Goal: Check status: Check status

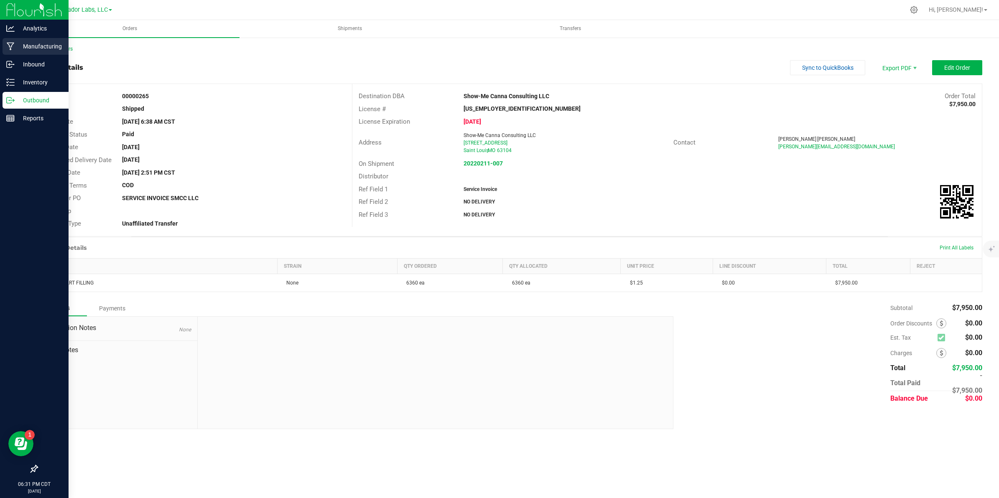
click at [36, 45] on p "Manufacturing" at bounding box center [40, 46] width 50 height 10
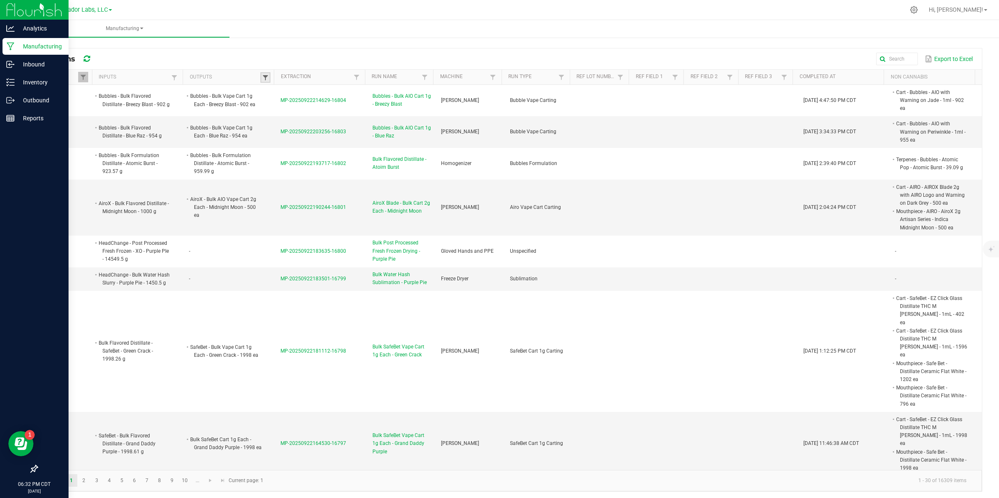
click at [262, 77] on span at bounding box center [265, 77] width 7 height 7
click at [271, 95] on input "text" at bounding box center [307, 95] width 86 height 13
paste input "Bulk Sugar - Banana Muffin Cough"
type input "Bulk Sugar - Banana Muffin Cough"
click button "Filter" at bounding box center [330, 117] width 42 height 18
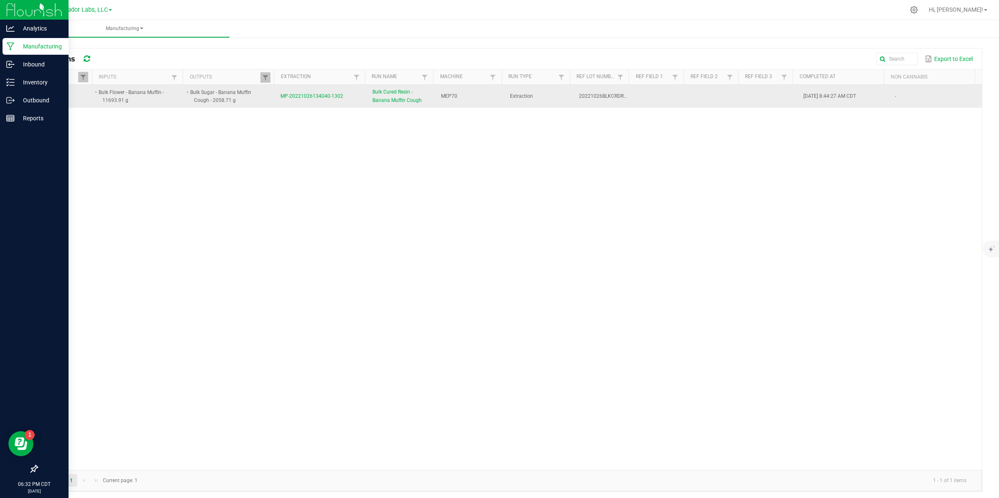
click at [309, 97] on span "MP-20221026134040-1302" at bounding box center [312, 96] width 63 height 6
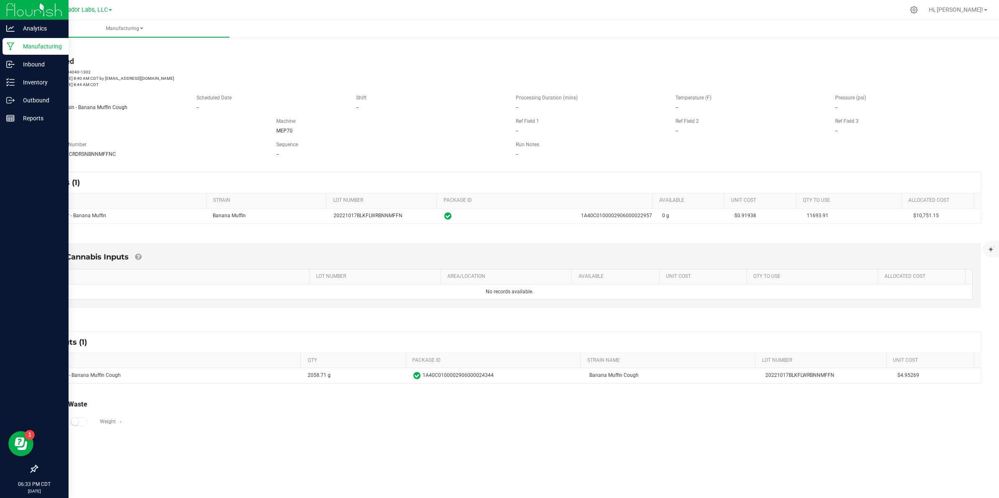
click at [56, 48] on link "< All Runs" at bounding box center [48, 48] width 22 height 6
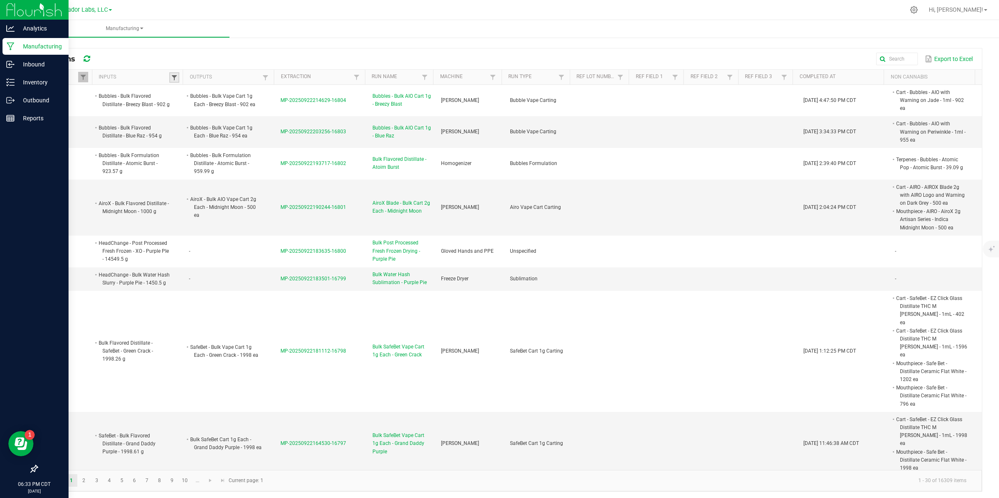
click at [171, 77] on span at bounding box center [174, 77] width 7 height 7
click at [185, 92] on input "text" at bounding box center [217, 95] width 86 height 13
paste input "Bulk Sugar - Banana Muffin Cough"
type input "Bulk Sugar - Banana Muffin Cough"
click button "Filter" at bounding box center [239, 117] width 42 height 18
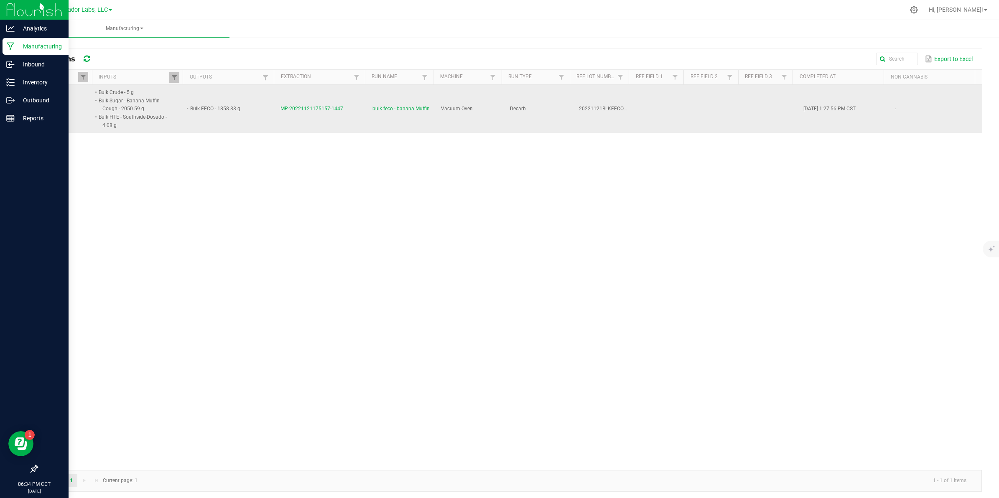
click at [307, 108] on span "MP-20221121175157-1447" at bounding box center [312, 109] width 63 height 6
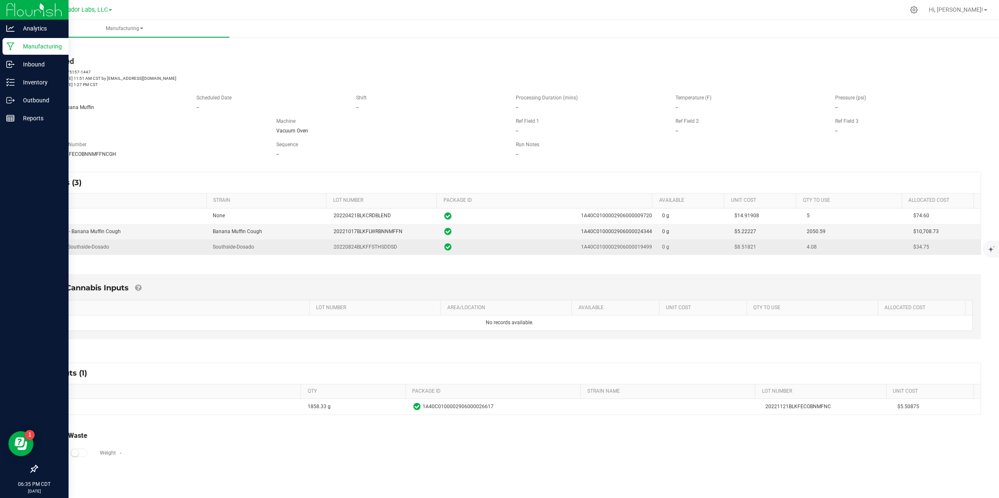
drag, startPoint x: 753, startPoint y: 248, endPoint x: 731, endPoint y: 249, distance: 22.2
click at [731, 249] on td "$8.51821" at bounding box center [766, 247] width 72 height 15
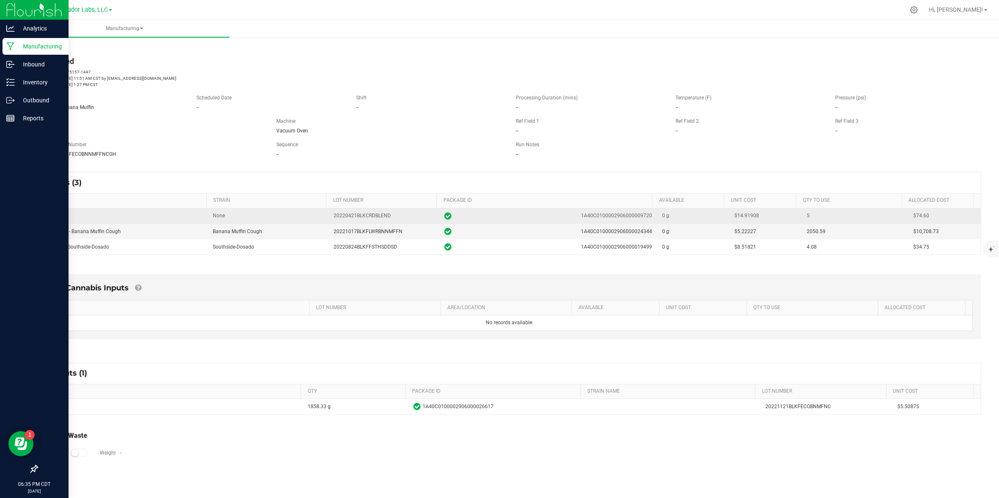
drag, startPoint x: 755, startPoint y: 214, endPoint x: 732, endPoint y: 217, distance: 23.6
click at [732, 217] on td "$14.91908" at bounding box center [766, 216] width 72 height 15
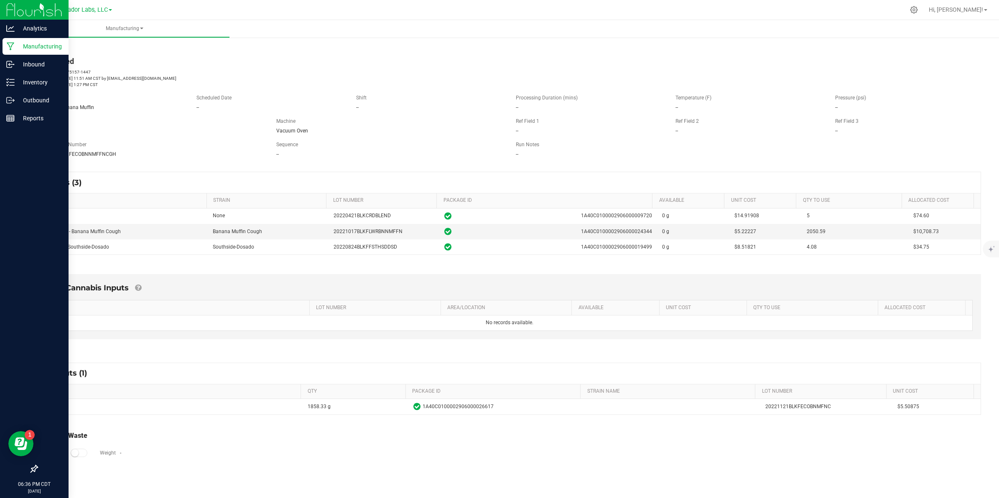
click at [51, 49] on link "< All Runs" at bounding box center [48, 48] width 22 height 6
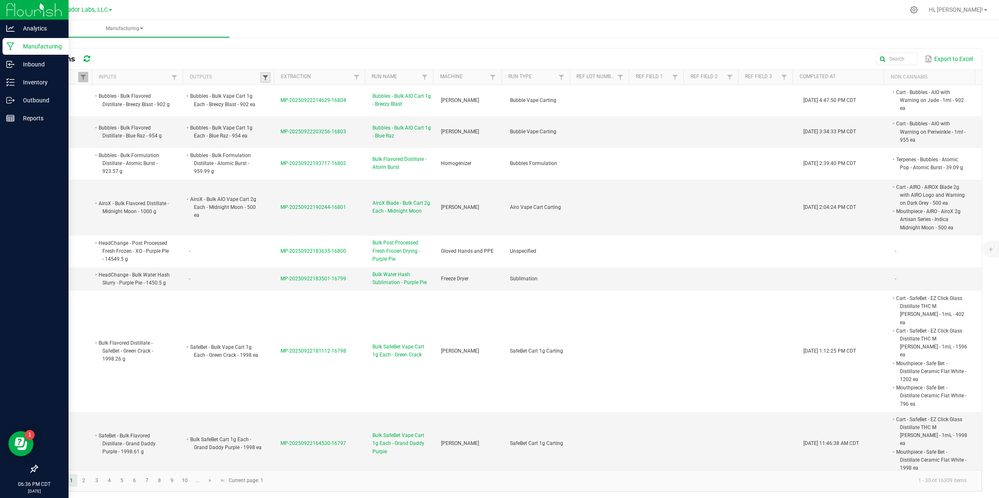
click at [264, 77] on span at bounding box center [265, 77] width 7 height 7
click at [285, 94] on input "text" at bounding box center [307, 95] width 86 height 13
paste input "SafeBet FECO 1g"
type input "SafeBet FECO 1g"
click button "Filter" at bounding box center [330, 117] width 42 height 18
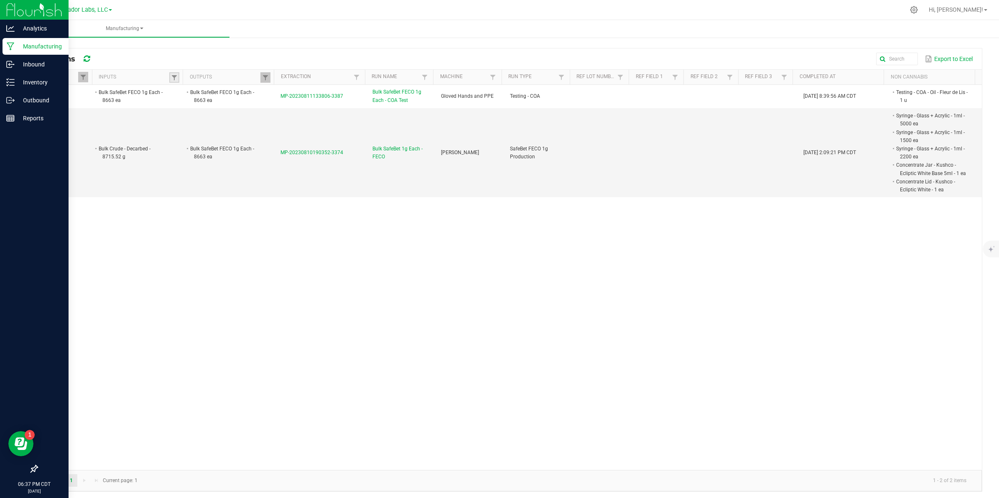
click at [178, 77] on link at bounding box center [174, 77] width 10 height 10
click at [192, 93] on input "text" at bounding box center [217, 95] width 86 height 13
paste input "Bulk FECO"
type input "Bulk FECO"
click button "Filter" at bounding box center [239, 117] width 42 height 18
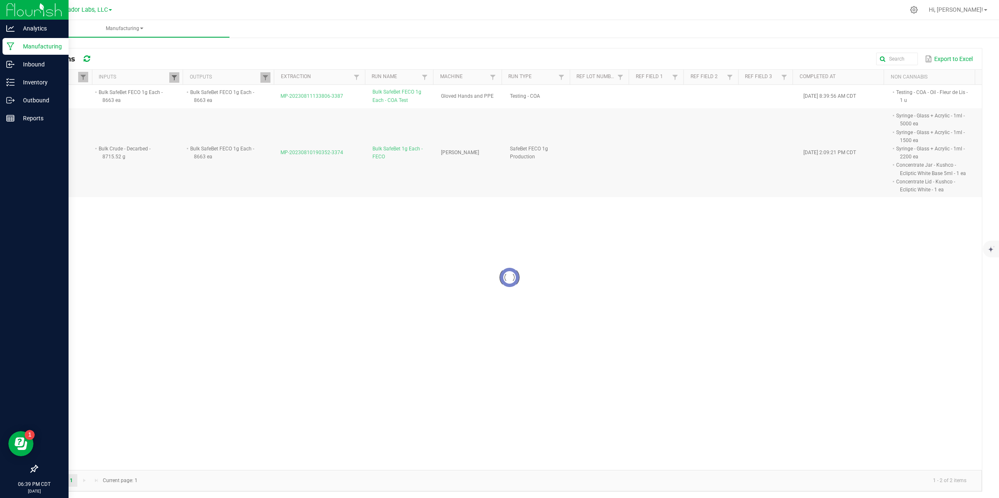
drag, startPoint x: 166, startPoint y: 78, endPoint x: 170, endPoint y: 78, distance: 4.6
click at [166, 78] on th "Inputs" at bounding box center [137, 77] width 91 height 15
click at [171, 78] on span at bounding box center [174, 77] width 7 height 7
drag, startPoint x: 183, startPoint y: 112, endPoint x: 189, endPoint y: 113, distance: 6.0
click at [183, 112] on div at bounding box center [509, 278] width 945 height 386
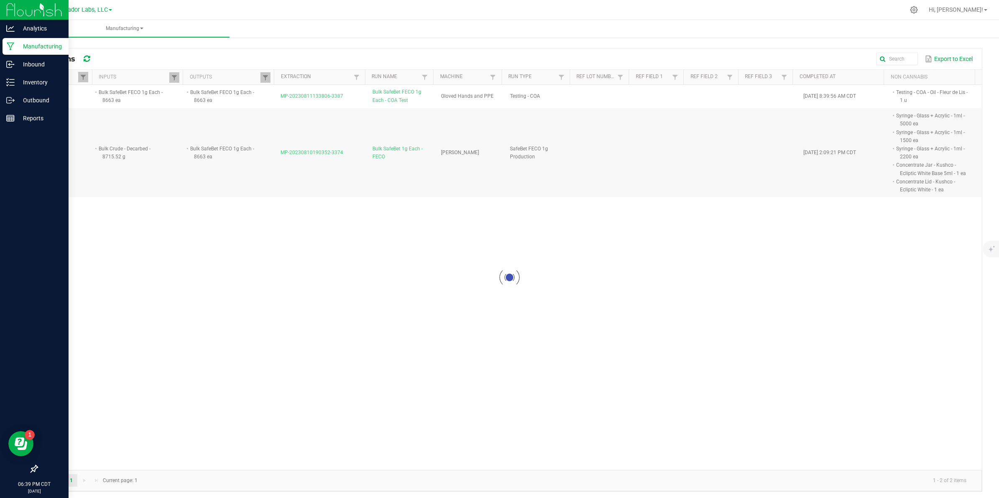
click at [193, 116] on div at bounding box center [509, 278] width 945 height 386
click at [174, 80] on span at bounding box center [174, 77] width 7 height 7
click at [185, 118] on div at bounding box center [509, 278] width 945 height 386
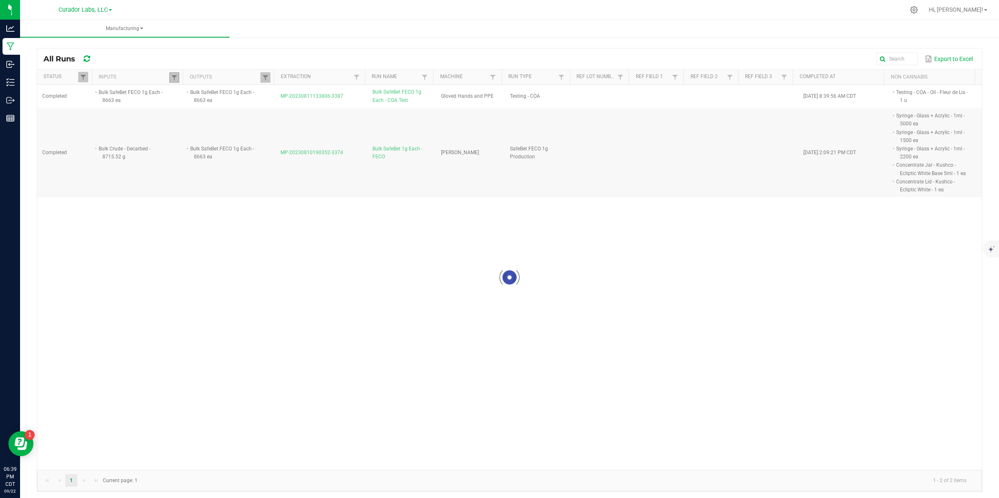
click at [169, 77] on link at bounding box center [174, 77] width 10 height 10
click at [193, 118] on div at bounding box center [509, 278] width 945 height 386
click at [173, 75] on span at bounding box center [174, 77] width 7 height 7
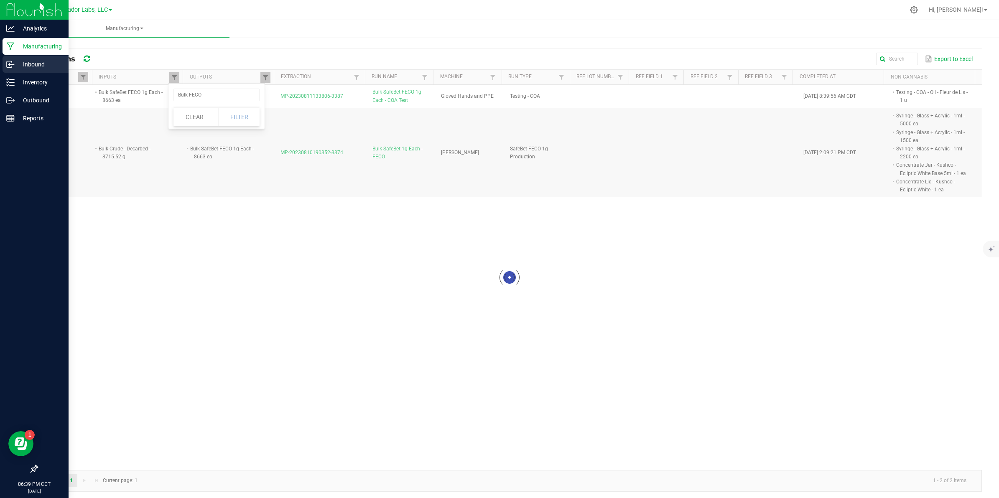
click at [6, 66] on icon at bounding box center [10, 64] width 8 height 8
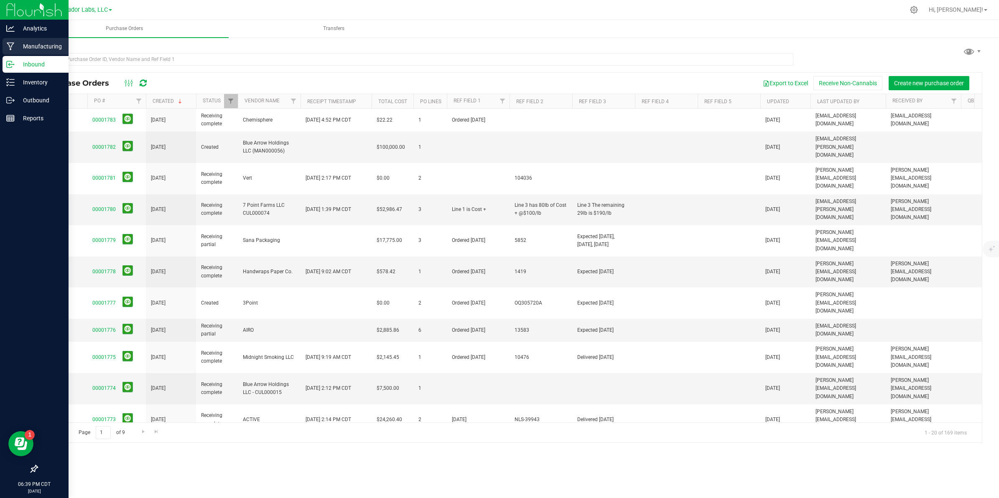
click at [31, 42] on p "Manufacturing" at bounding box center [40, 46] width 50 height 10
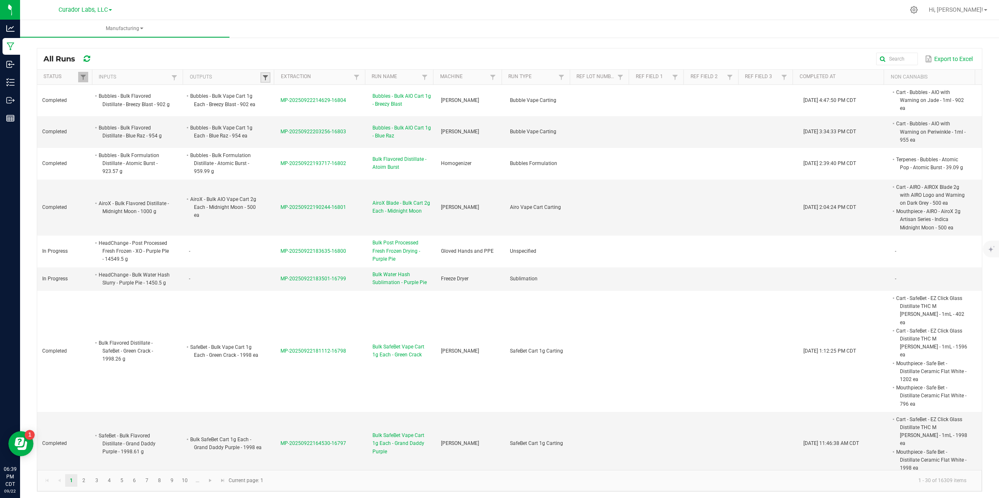
click at [262, 80] on span at bounding box center [265, 77] width 7 height 7
click at [281, 98] on input "text" at bounding box center [307, 95] width 86 height 13
paste input "SafeBet FECO 1g"
type input "SafeBet FECO 1g"
click button "Filter" at bounding box center [330, 117] width 42 height 18
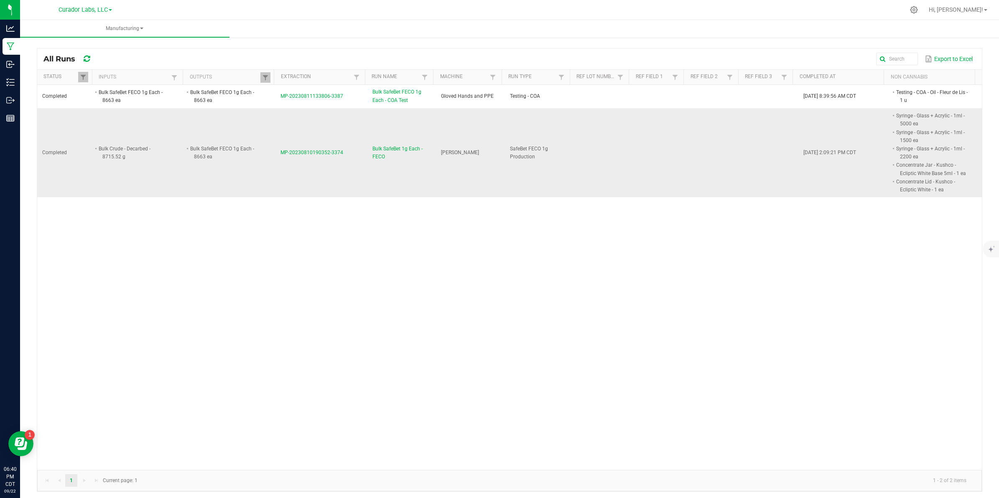
drag, startPoint x: 341, startPoint y: 150, endPoint x: 275, endPoint y: 155, distance: 66.7
click at [276, 155] on td "MP-20230810190352-3374" at bounding box center [322, 152] width 92 height 89
copy span "MP-20230810190352-3374"
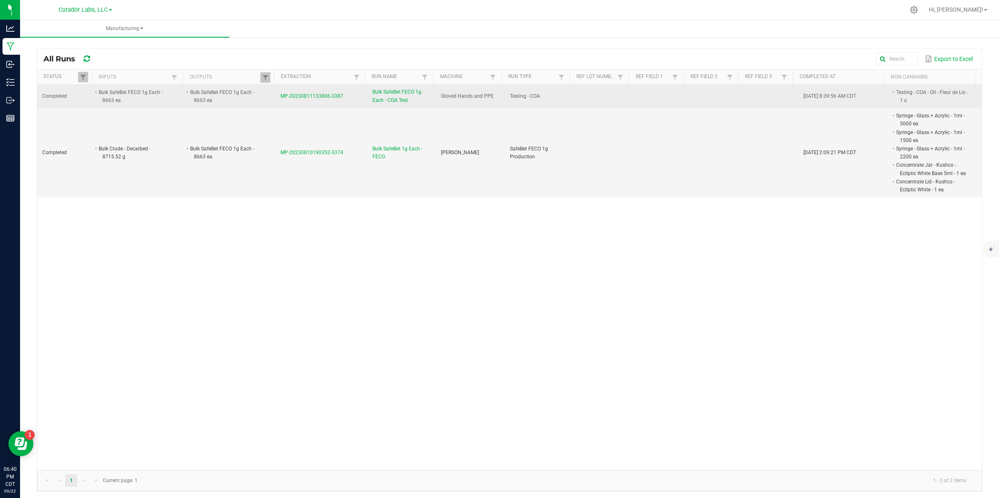
drag, startPoint x: 340, startPoint y: 96, endPoint x: 277, endPoint y: 100, distance: 62.9
click at [277, 100] on td "MP-20230811133806-3387" at bounding box center [322, 96] width 92 height 23
copy span "MP-20230811133806-3387"
drag, startPoint x: 903, startPoint y: 102, endPoint x: 884, endPoint y: 90, distance: 23.1
click at [895, 90] on li "Testing - COA - Oil - Fleur de Lis - 1 u" at bounding box center [931, 96] width 73 height 16
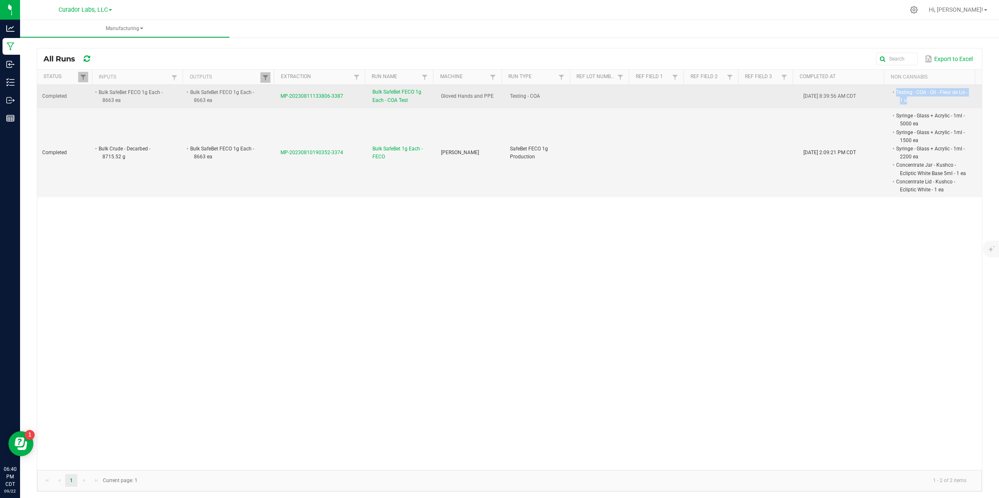
copy li "Testing - COA - Oil - Fleur de Lis - 1 u"
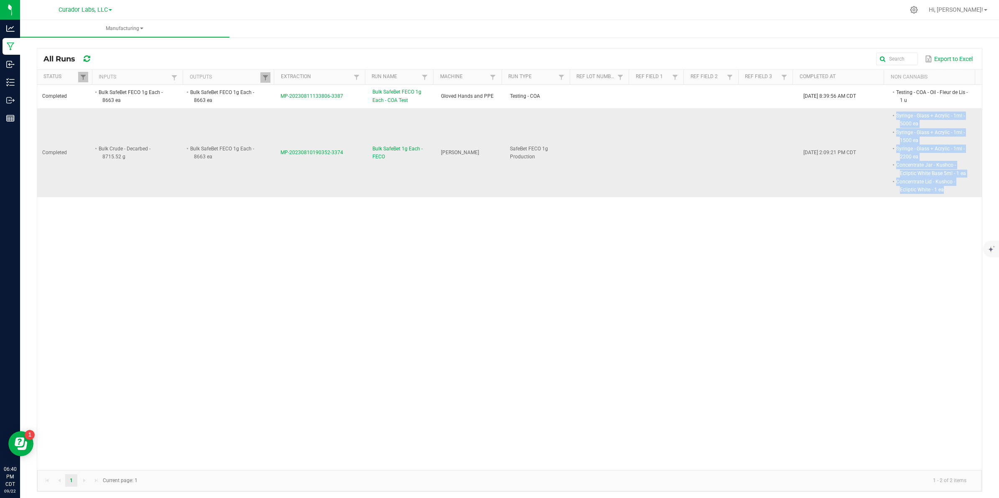
drag, startPoint x: 882, startPoint y: 115, endPoint x: 935, endPoint y: 189, distance: 91.0
click at [969, 112] on span "Syringe - Glass + Acrylic - 1ml - 5000 ea Syringe - Glass + Acrylic - 1ml - 150…" at bounding box center [969, 112] width 0 height 0
copy span "Syringe - Glass + Acrylic - 1ml - 5000 ea Syringe - Glass + Acrylic - 1ml - 150…"
click at [327, 150] on span "MP-20230810190352-3374" at bounding box center [312, 153] width 63 height 6
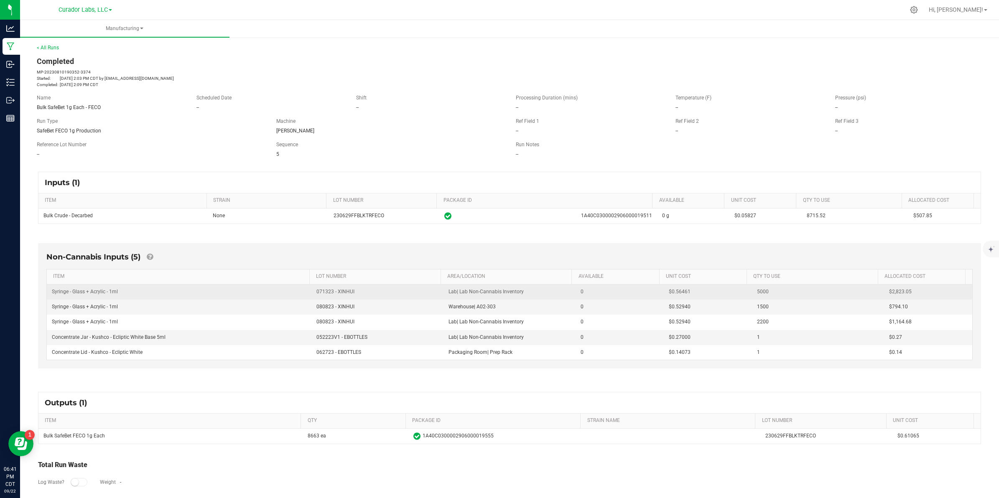
drag, startPoint x: 680, startPoint y: 294, endPoint x: 661, endPoint y: 293, distance: 19.7
click at [664, 293] on td "$0.56461" at bounding box center [708, 292] width 88 height 15
copy span "0.56461"
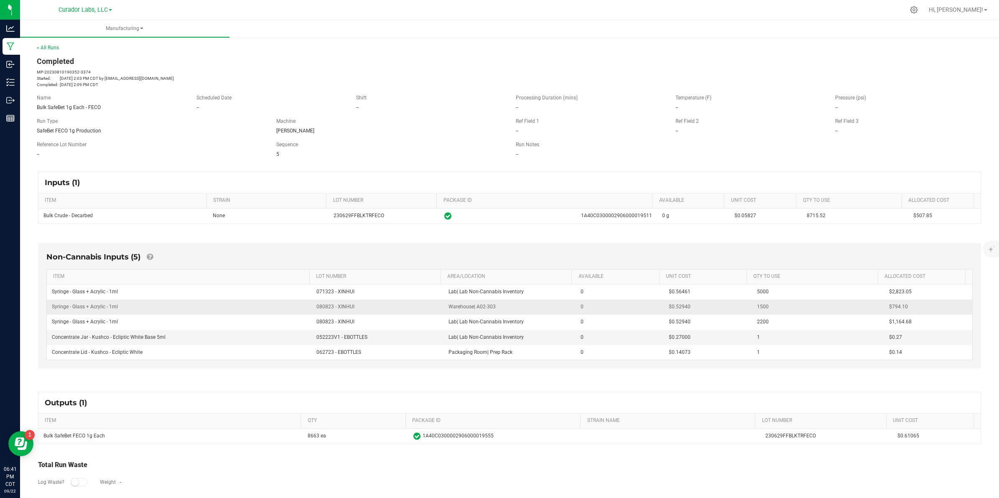
drag, startPoint x: 684, startPoint y: 308, endPoint x: 661, endPoint y: 308, distance: 23.0
click at [664, 308] on td "$0.52940" at bounding box center [708, 307] width 88 height 15
copy span "0.52940"
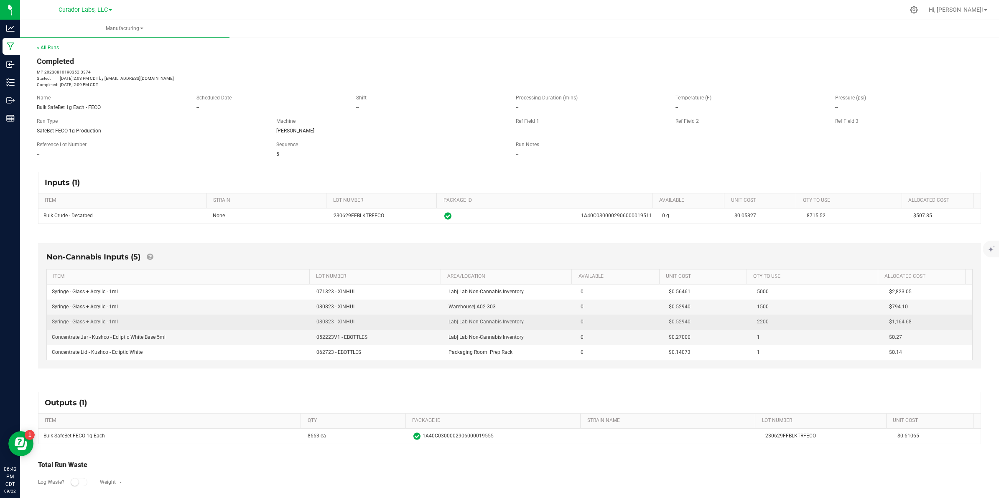
drag, startPoint x: 680, startPoint y: 324, endPoint x: 661, endPoint y: 325, distance: 19.2
click at [664, 325] on td "$0.52940" at bounding box center [708, 322] width 88 height 15
copy span "0.52940"
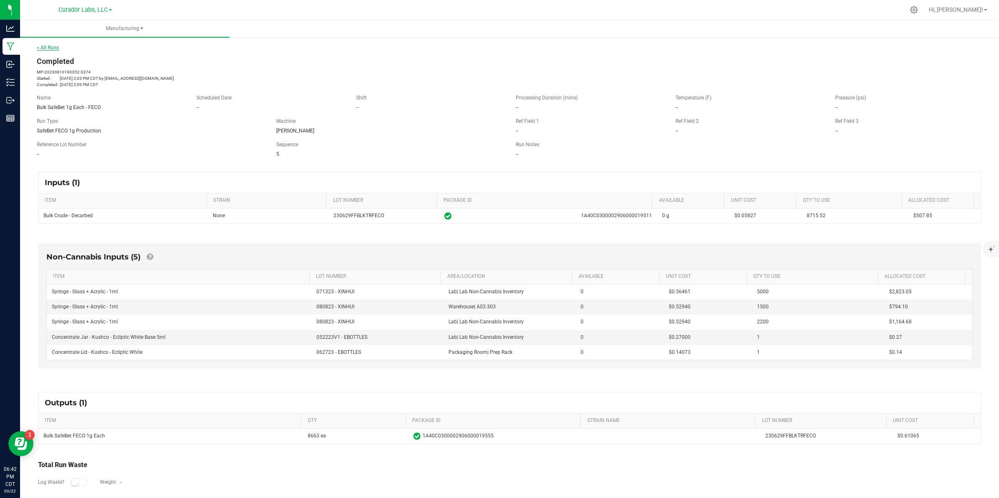
click at [49, 45] on link "< All Runs" at bounding box center [48, 48] width 22 height 6
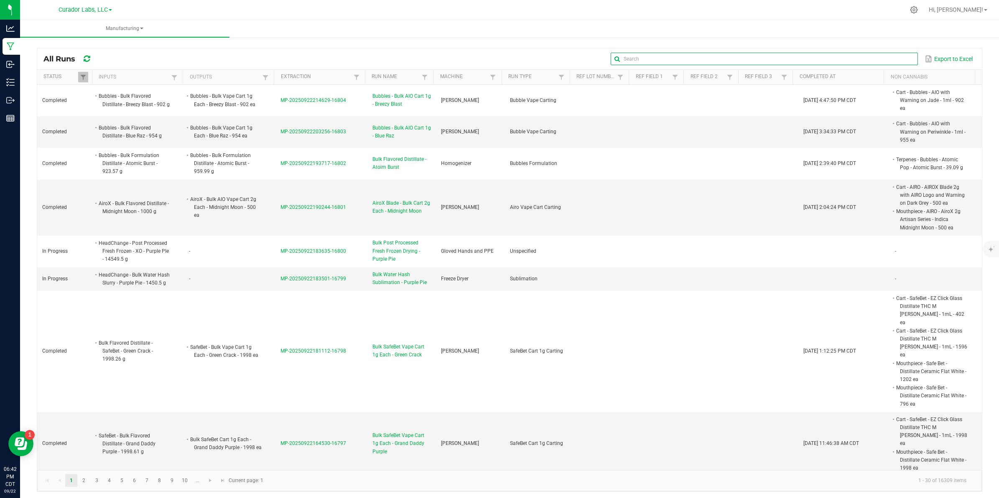
click at [889, 61] on input "text" at bounding box center [764, 59] width 307 height 13
paste input "MP-20230811133806-3387"
type input "MP-20230811133806-3387"
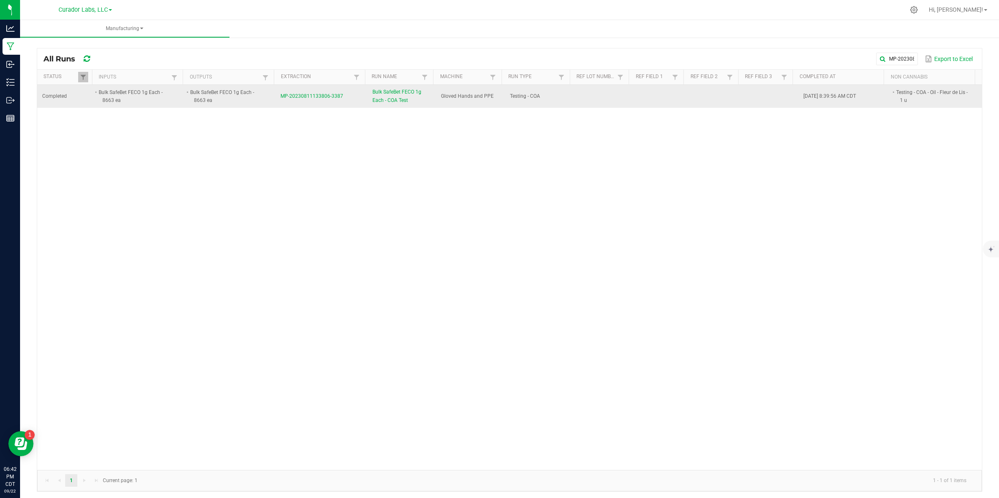
click at [299, 95] on span "MP-20230811133806-3387" at bounding box center [312, 96] width 63 height 6
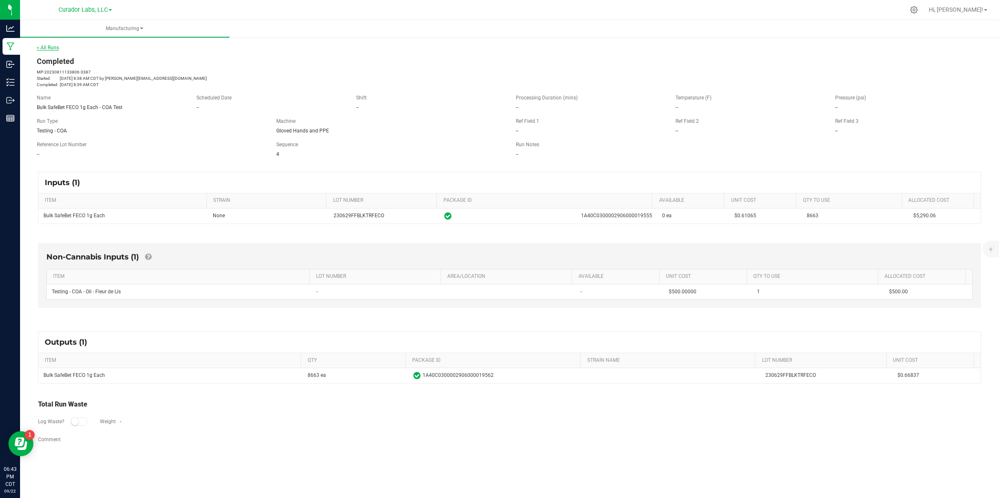
click at [53, 49] on link "< All Runs" at bounding box center [48, 48] width 22 height 6
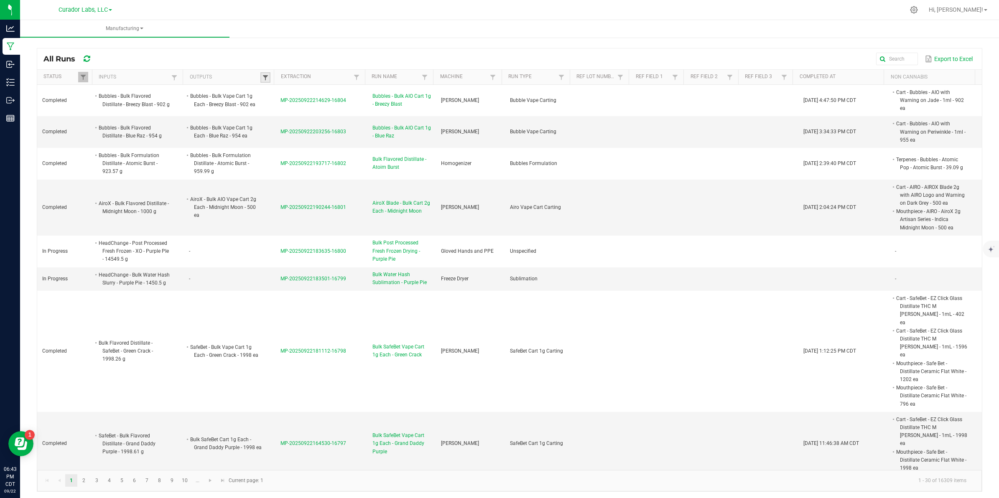
click at [264, 78] on span at bounding box center [265, 77] width 7 height 7
click at [887, 55] on input "text" at bounding box center [764, 59] width 307 height 13
paste input "MP-20230810190352-3374"
type input "MP-20230810190352-3374"
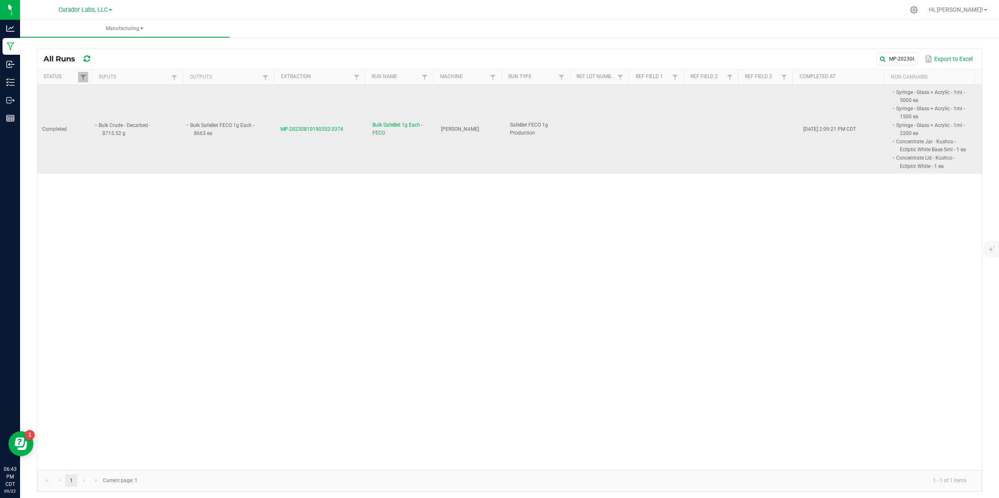
click at [325, 128] on span "MP-20230810190352-3374" at bounding box center [312, 129] width 63 height 6
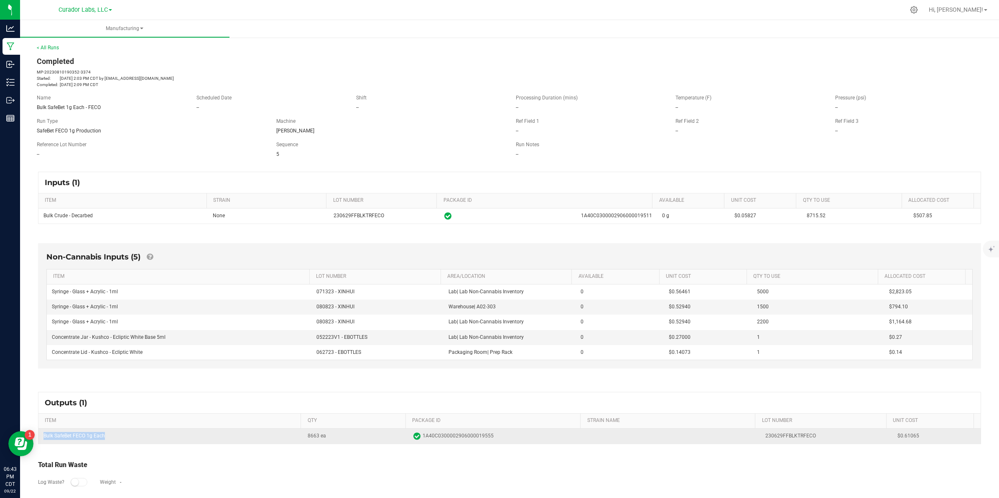
drag, startPoint x: 107, startPoint y: 439, endPoint x: 41, endPoint y: 440, distance: 66.5
click at [41, 440] on td "Bulk SafeBet FECO 1g Each" at bounding box center [170, 436] width 264 height 15
copy td "Bulk SafeBet FECO 1g Each"
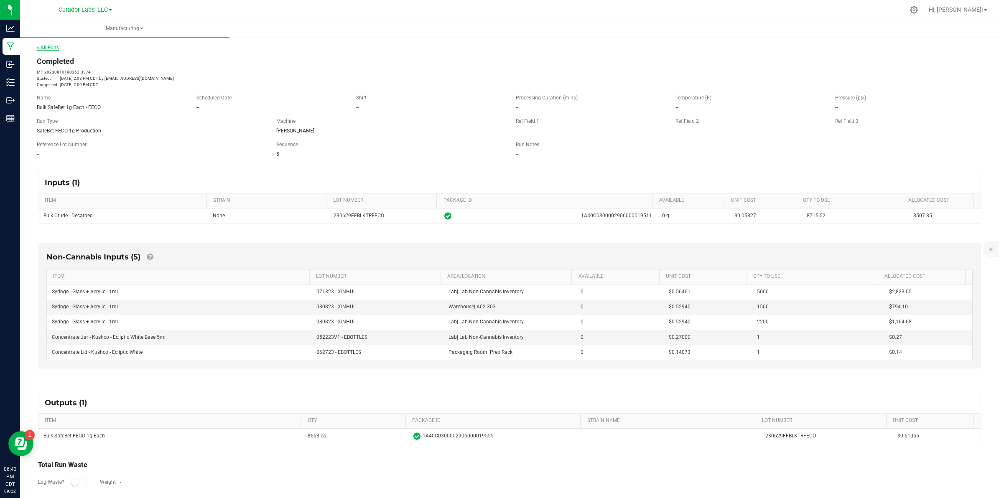
click at [52, 45] on link "< All Runs" at bounding box center [48, 48] width 22 height 6
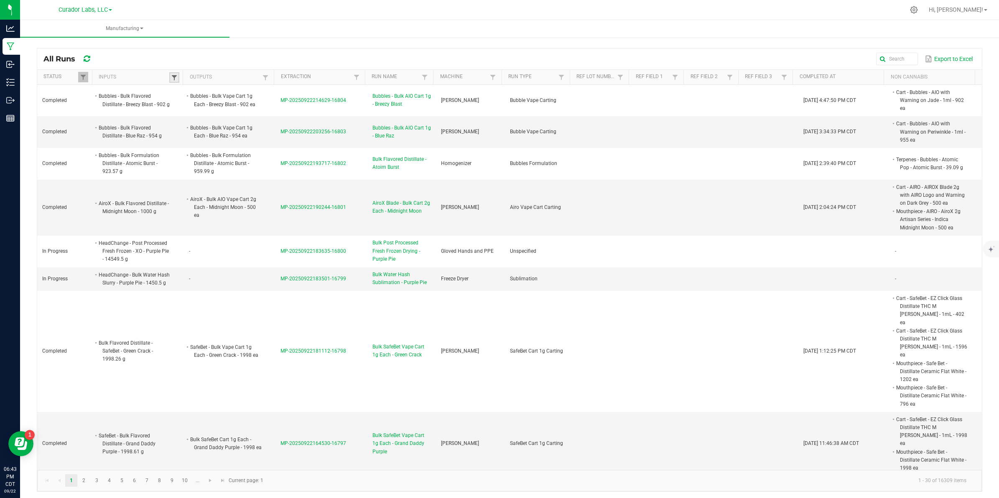
click at [171, 76] on span at bounding box center [174, 77] width 7 height 7
click at [201, 92] on input "text" at bounding box center [217, 95] width 86 height 13
paste input "Bulk SafeBet FECO 1g Each"
type input "Bulk SafeBet FECO 1g Each"
click button "Filter" at bounding box center [239, 117] width 42 height 18
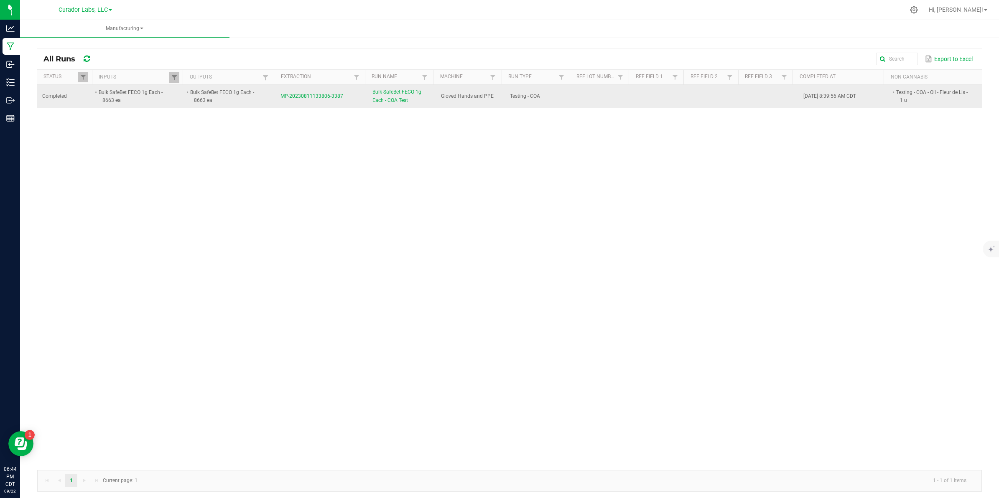
click at [319, 96] on span "MP-20230811133806-3387" at bounding box center [312, 96] width 63 height 6
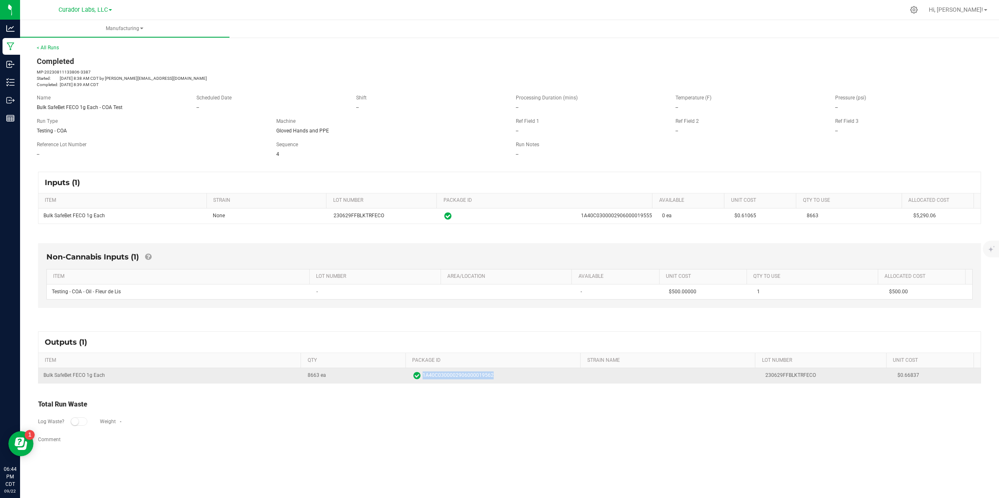
drag, startPoint x: 491, startPoint y: 378, endPoint x: 419, endPoint y: 380, distance: 71.9
click at [419, 380] on span "1A40C0300002906000019562" at bounding box center [497, 376] width 166 height 8
copy span "1A40C0300002906000019562"
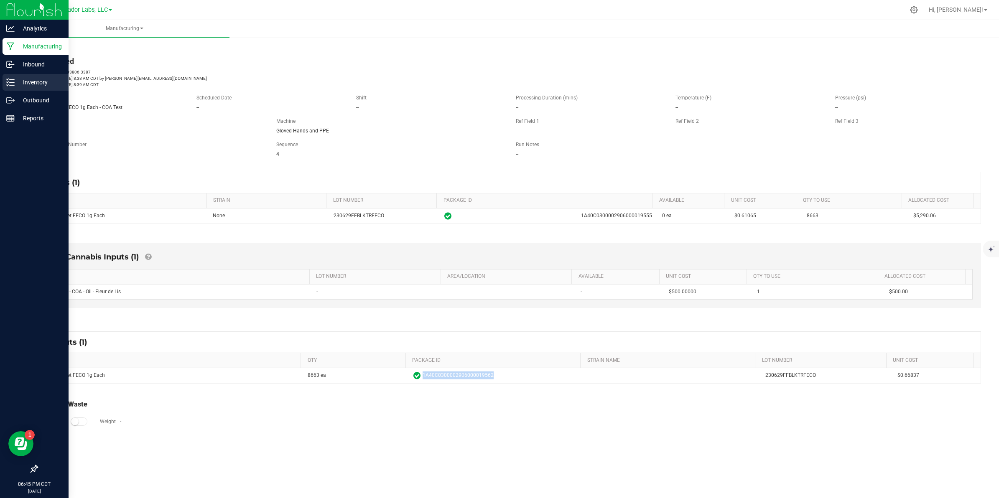
drag, startPoint x: 10, startPoint y: 90, endPoint x: 35, endPoint y: 84, distance: 24.9
click at [10, 89] on div "Inventory" at bounding box center [36, 82] width 66 height 17
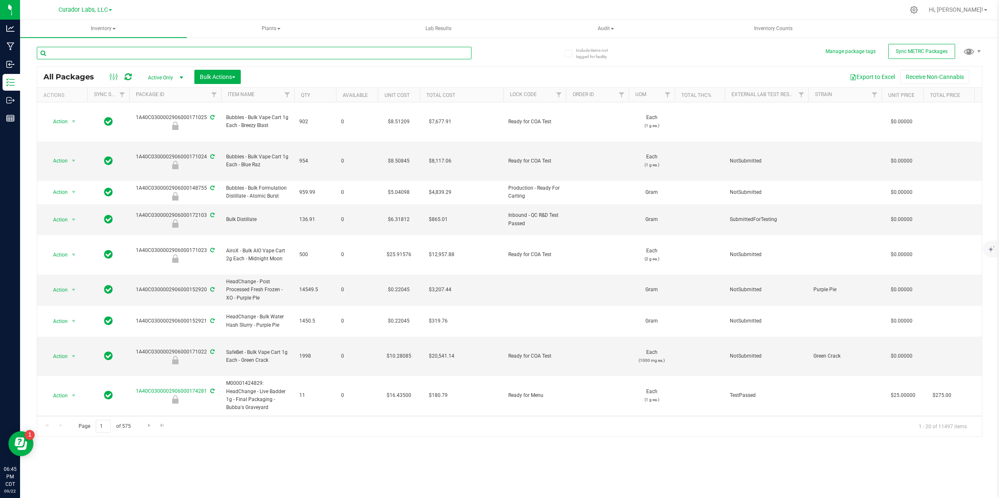
click at [145, 53] on input "text" at bounding box center [254, 53] width 435 height 13
type input "Feco"
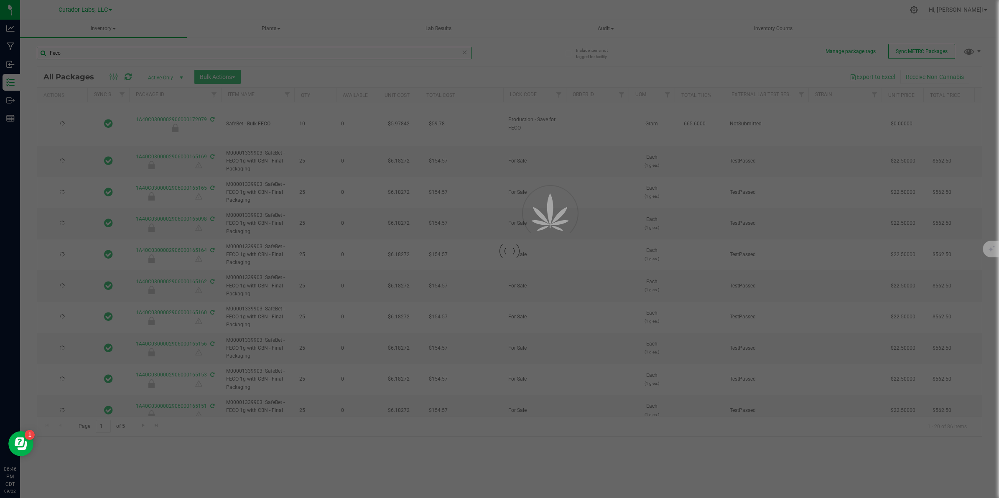
type input "[DATE]"
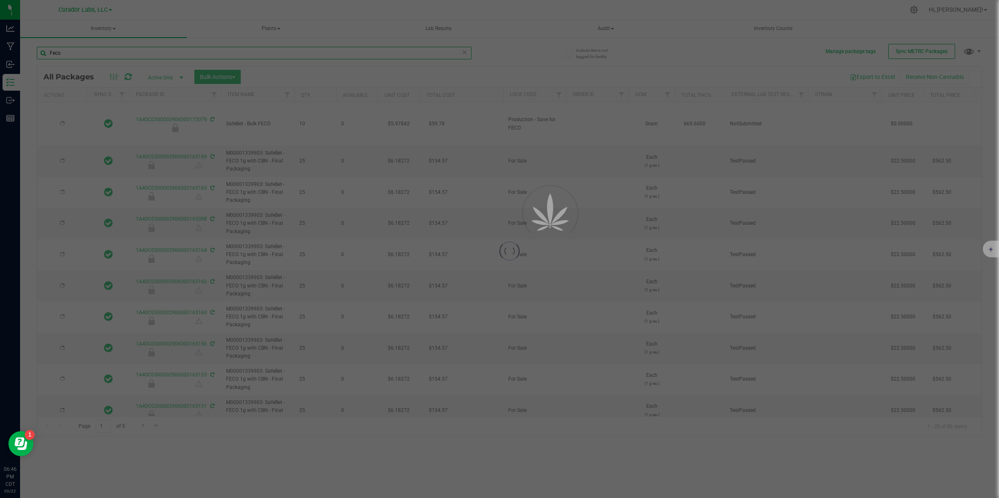
type input "[DATE]"
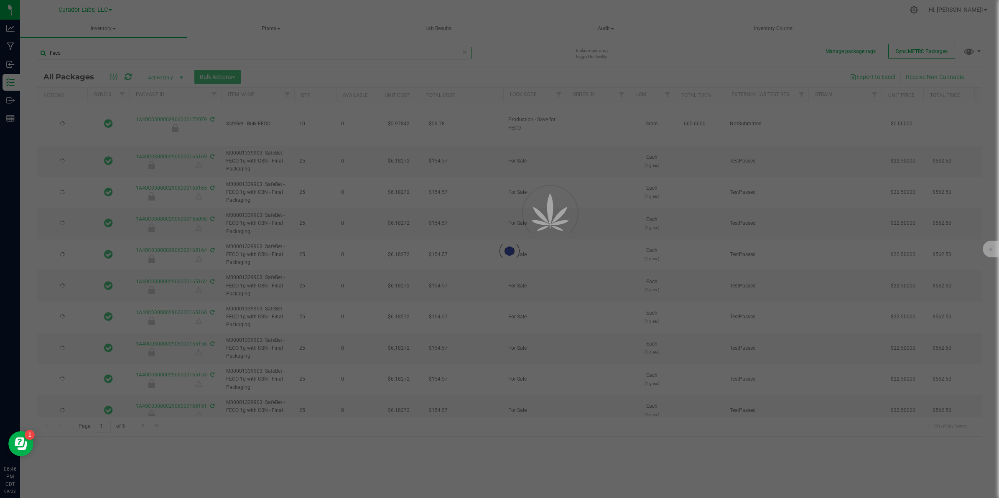
type input "[DATE]"
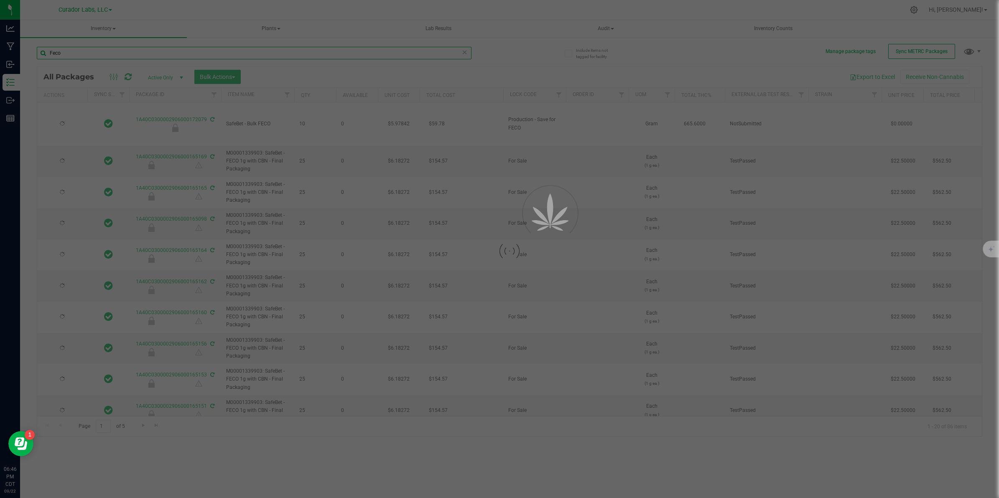
type input "[DATE]"
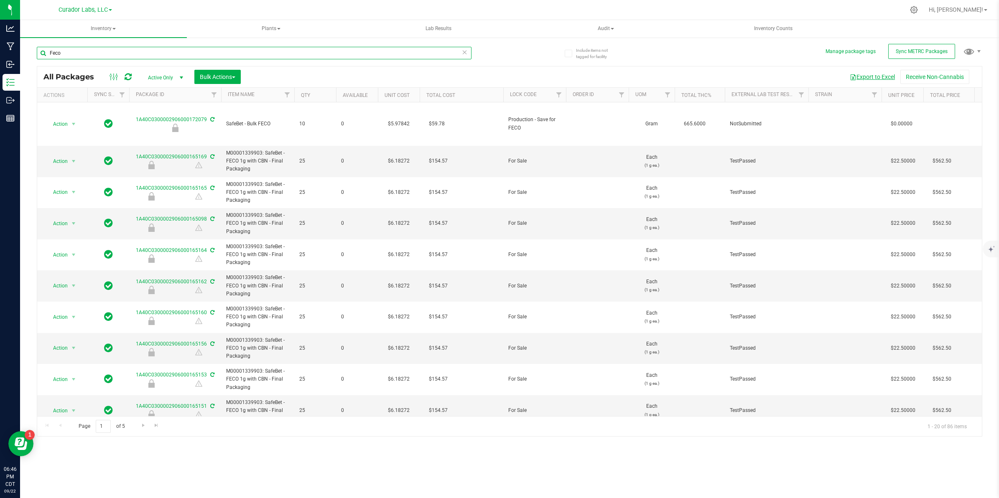
type input "Feco"
click at [859, 78] on button "Export to Excel" at bounding box center [873, 77] width 56 height 14
click at [643, 39] on div "Feco All Packages Active Only Active Only Lab Samples Locked All External Inter…" at bounding box center [510, 238] width 946 height 398
click at [603, 27] on span "Audit" at bounding box center [606, 28] width 166 height 17
click at [603, 28] on span "Audit" at bounding box center [606, 29] width 167 height 18
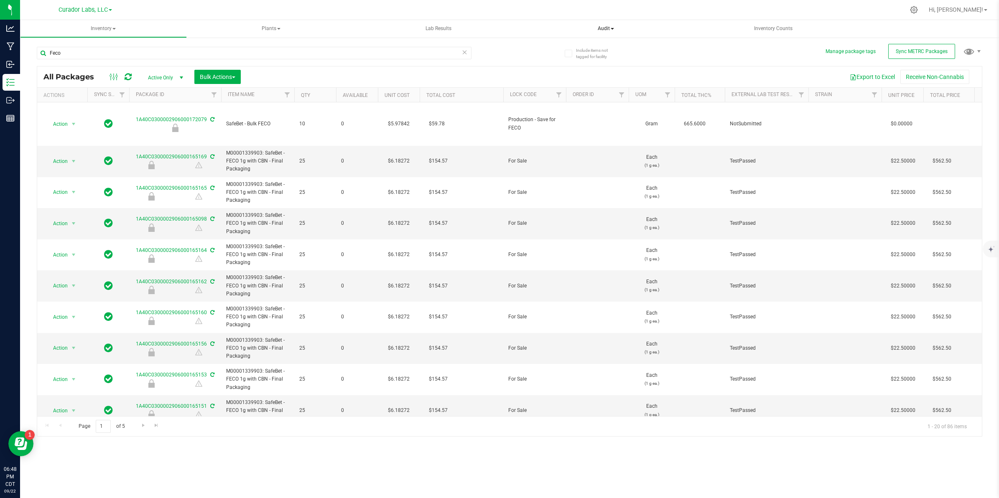
click at [605, 28] on span "Audit" at bounding box center [606, 29] width 167 height 18
click at [573, 62] on span "Package history" at bounding box center [567, 59] width 66 height 7
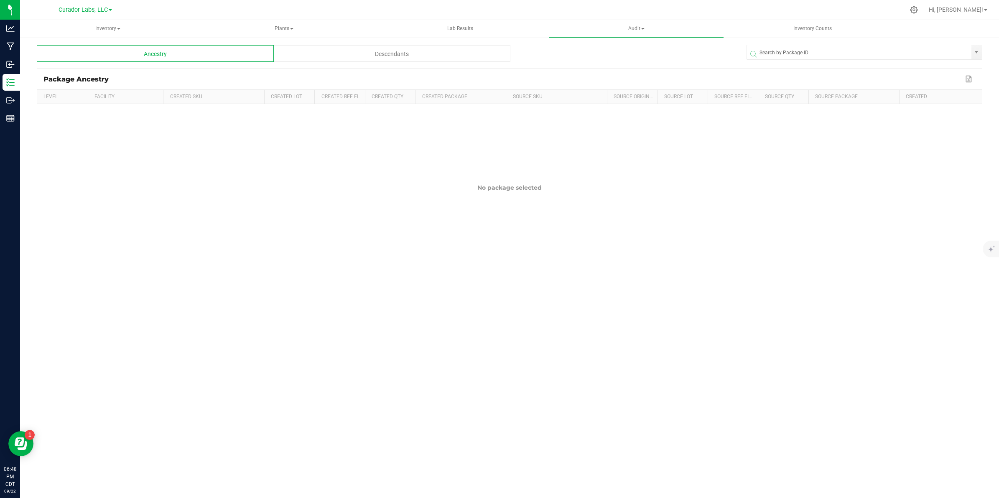
click at [791, 50] on span at bounding box center [867, 54] width 236 height 10
click at [795, 45] on input "NO DATA FOUND" at bounding box center [859, 52] width 225 height 15
paste input "1A40C0300002906000165165"
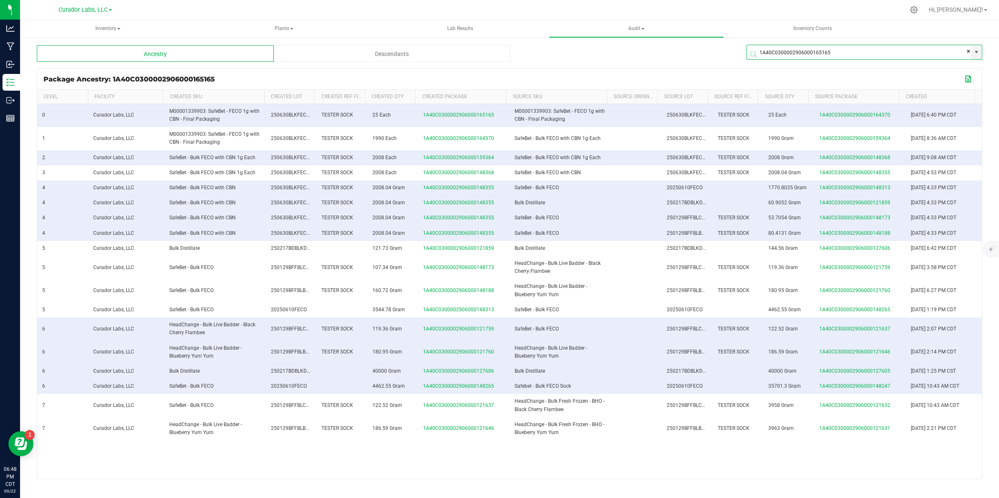
type input "1A40C0300002906000165165"
click at [969, 77] on button "Export to Excel" at bounding box center [969, 79] width 13 height 11
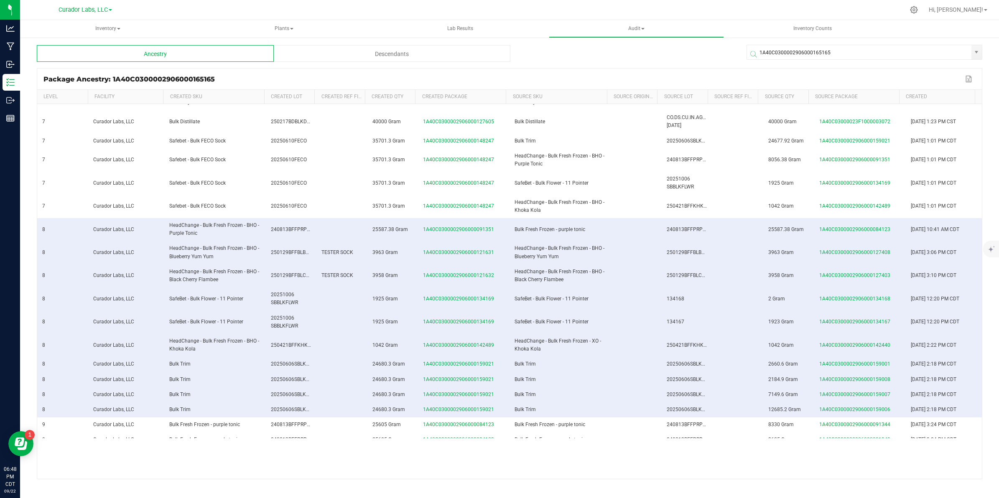
scroll to position [496, 0]
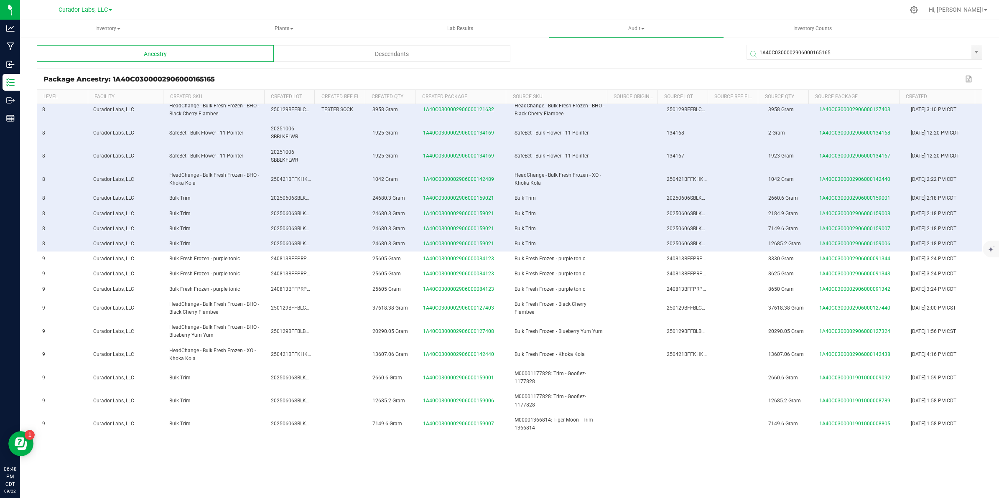
drag, startPoint x: 42, startPoint y: 114, endPoint x: 960, endPoint y: 425, distance: 969.2
click at [960, 425] on tbody "0 Curador Labs, LLC M00001339903: SafeBet - FECO 1g with CBN - Final Packaging …" at bounding box center [509, 253] width 945 height 1291
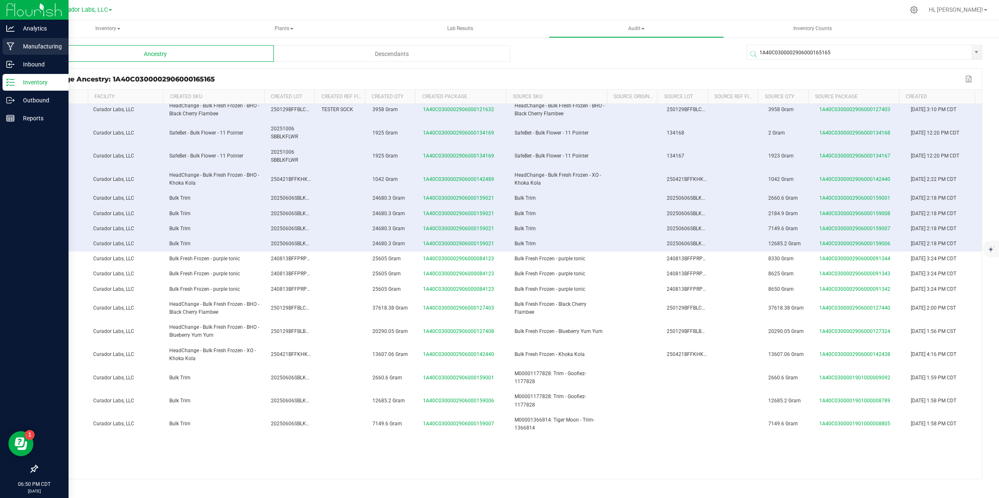
click at [9, 44] on icon at bounding box center [11, 46] width 8 height 8
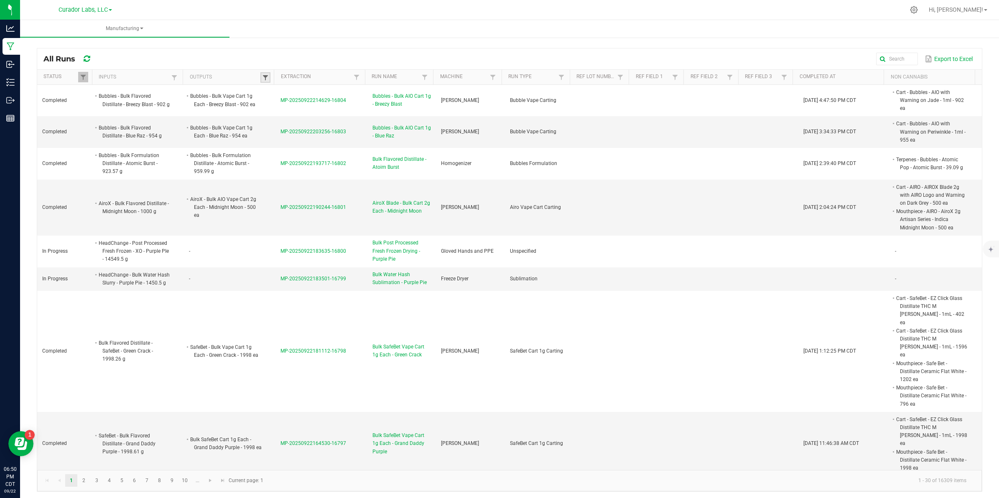
click at [266, 74] on span at bounding box center [265, 77] width 7 height 7
click at [276, 90] on input "text" at bounding box center [307, 95] width 86 height 13
paste input "M00001339903: SafeBet - FECO 1g with CBN - Final Packaging"
type input "M00001339903: SafeBet - FECO 1g with CBN - Final Packaging"
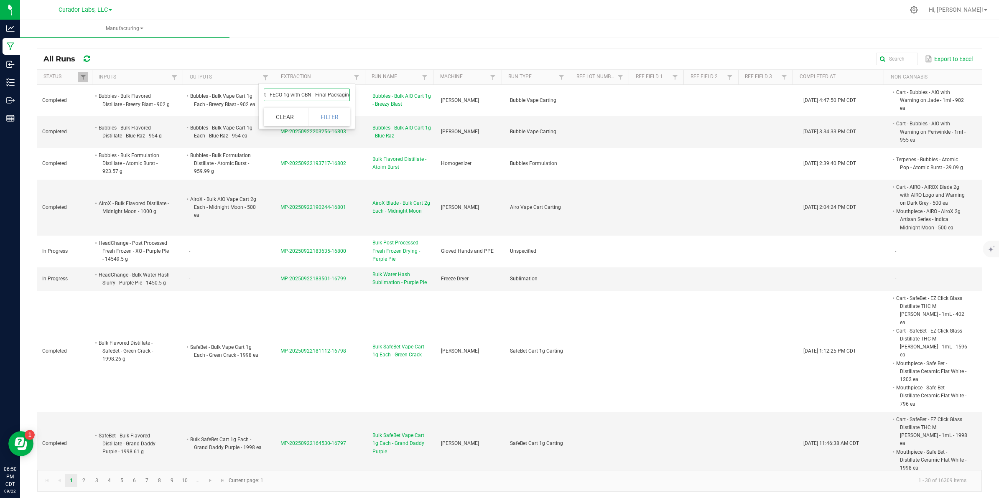
click button "Filter" at bounding box center [330, 117] width 42 height 18
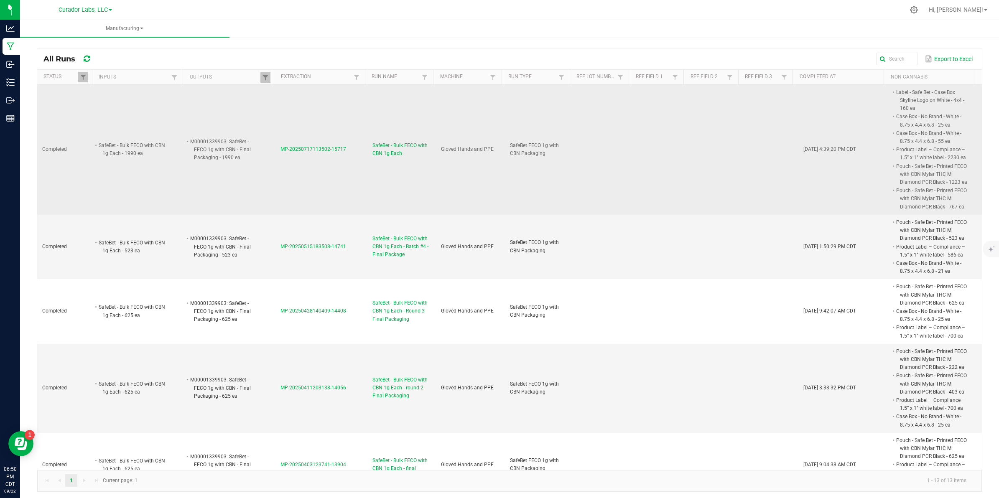
click at [326, 148] on span "MP-20250717113502-15717" at bounding box center [314, 149] width 66 height 6
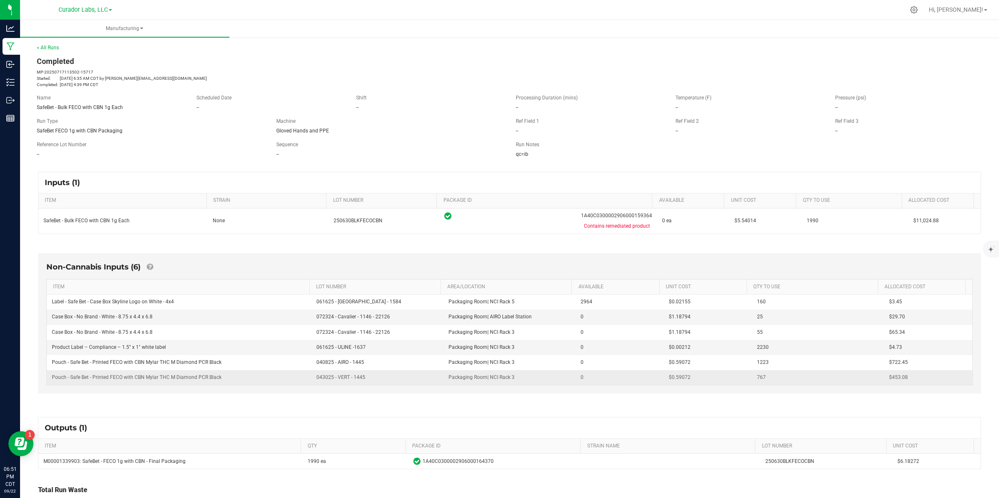
drag, startPoint x: 51, startPoint y: 304, endPoint x: 894, endPoint y: 375, distance: 845.3
click at [894, 375] on tbody "Label - Safe Bet - Case Box Skyline Logo on White - 4x4 061625 - XINHUI - 1584 …" at bounding box center [510, 340] width 926 height 90
click at [692, 258] on div "Non-Cannabis Inputs (6) ITEM LOT NUMBER AREA/LOCATION AVAILABLE Unit Cost QTY T…" at bounding box center [509, 323] width 943 height 141
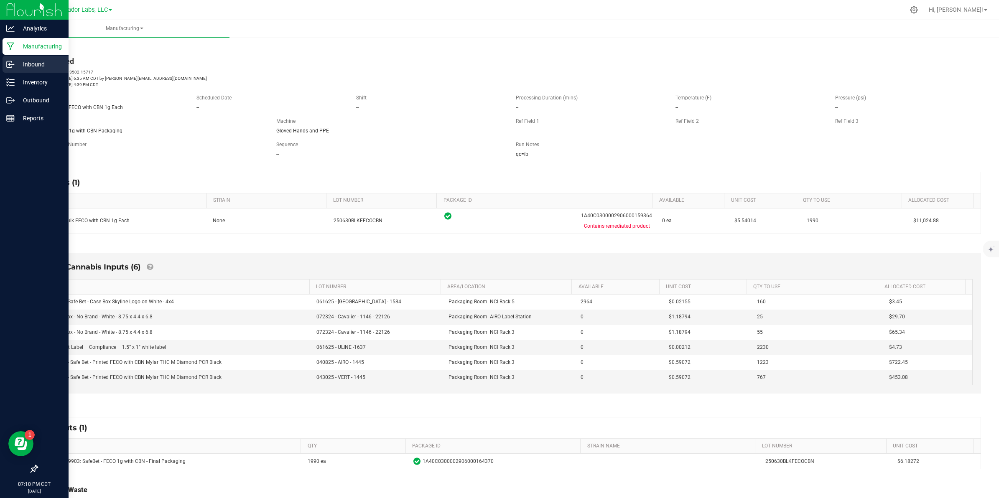
click at [22, 61] on p "Inbound" at bounding box center [40, 64] width 50 height 10
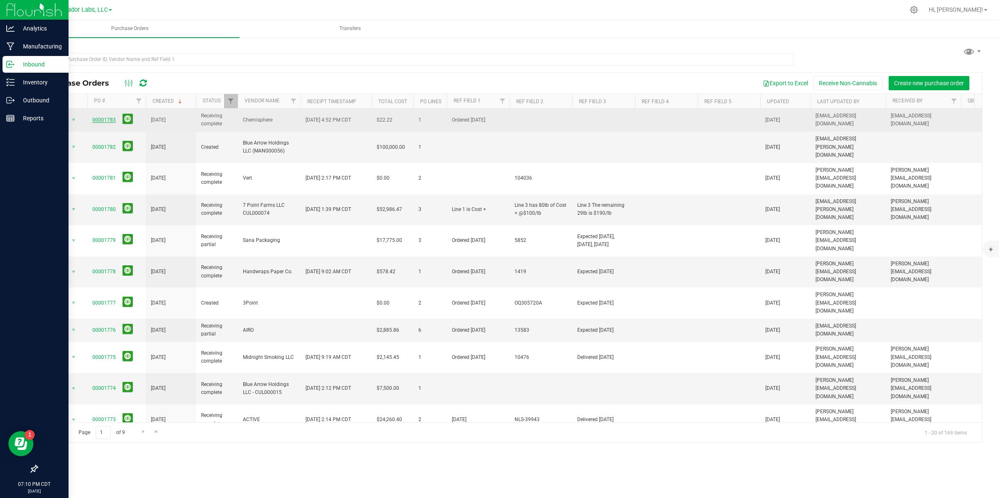
click at [106, 118] on link "00001783" at bounding box center [103, 120] width 23 height 6
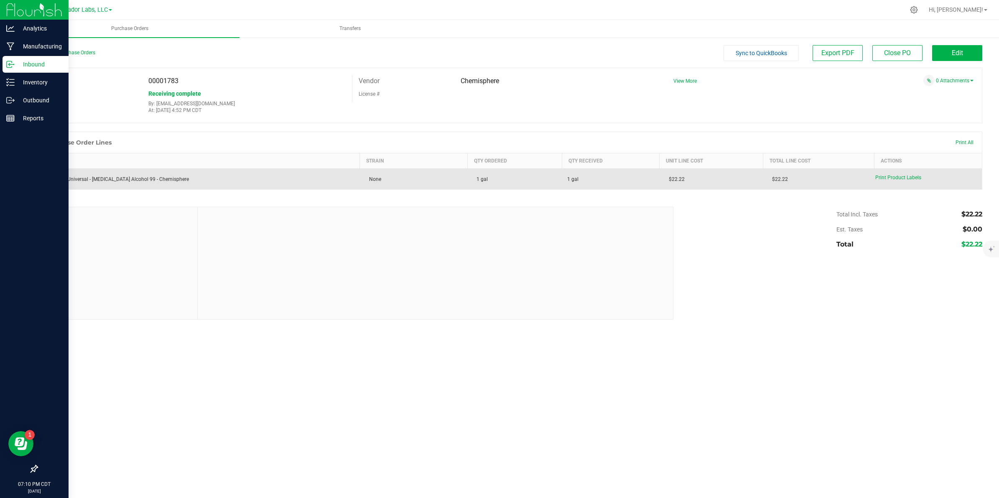
drag, startPoint x: 671, startPoint y: 180, endPoint x: 655, endPoint y: 182, distance: 16.0
click at [660, 182] on td "$22.22" at bounding box center [711, 179] width 103 height 21
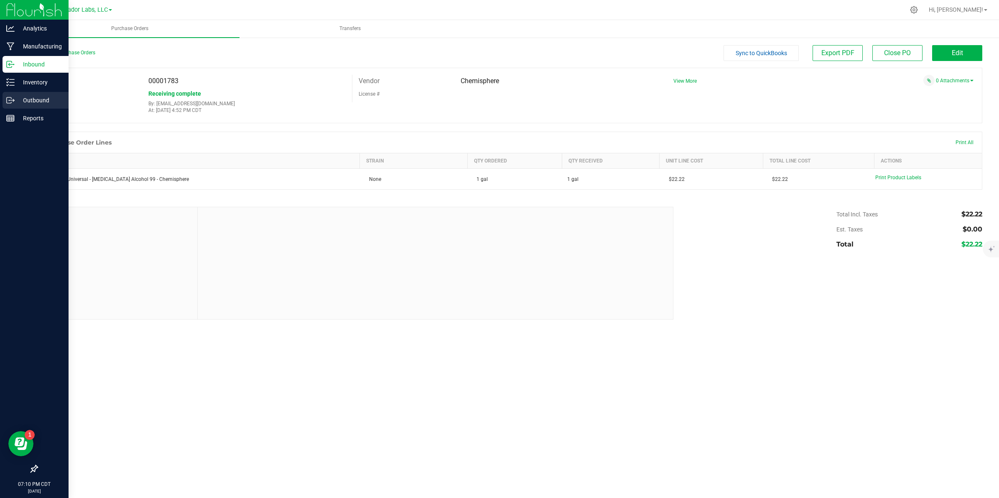
click at [23, 98] on p "Outbound" at bounding box center [40, 100] width 50 height 10
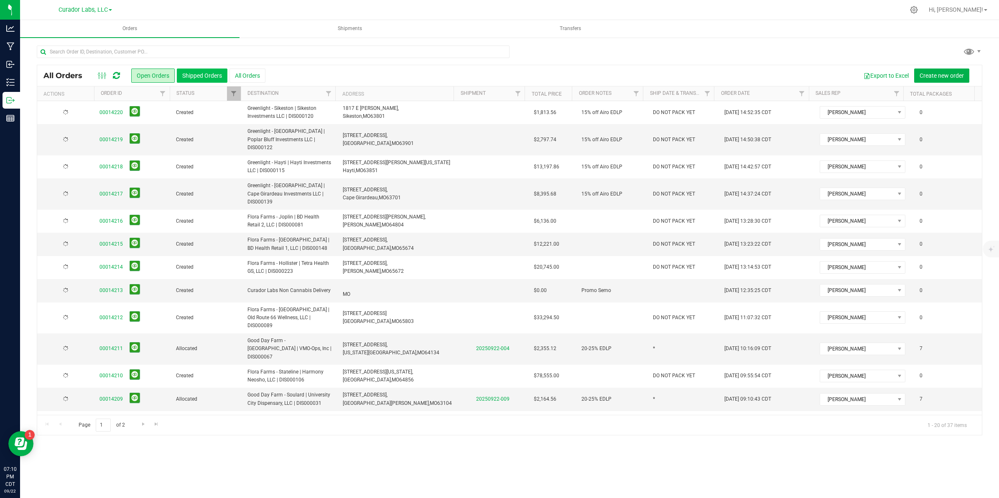
click at [204, 70] on button "Shipped Orders" at bounding box center [202, 76] width 51 height 14
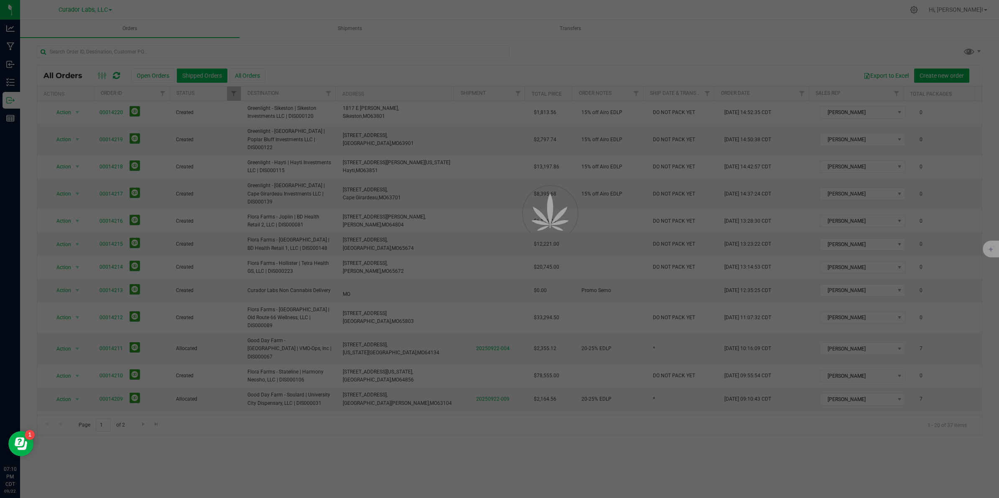
click at [253, 72] on div at bounding box center [499, 249] width 999 height 498
click at [248, 75] on div at bounding box center [499, 249] width 999 height 498
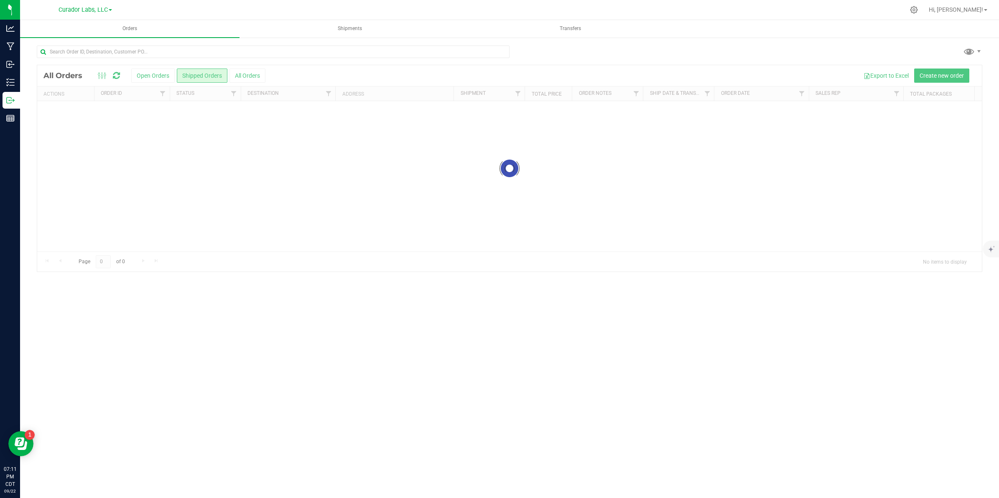
click at [248, 74] on div at bounding box center [509, 168] width 945 height 207
click at [249, 74] on div at bounding box center [509, 168] width 945 height 207
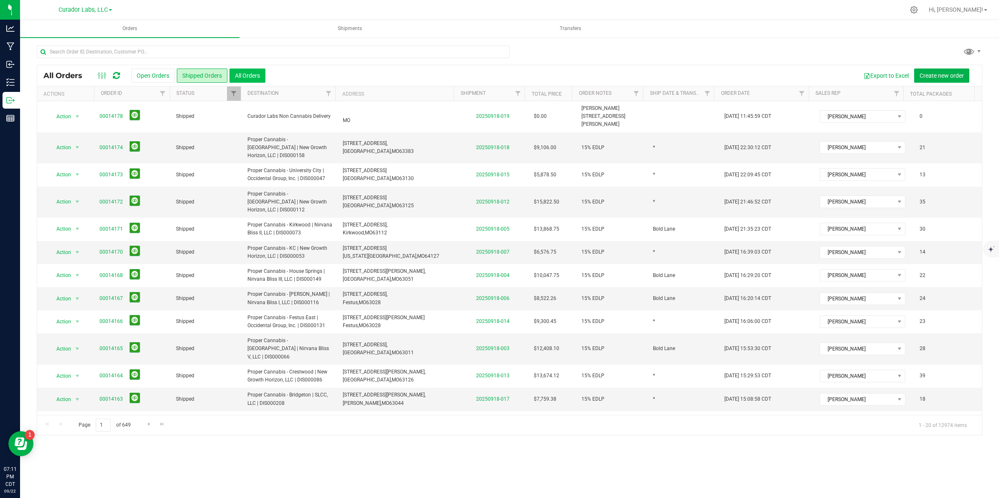
click at [245, 75] on button "All Orders" at bounding box center [248, 76] width 36 height 14
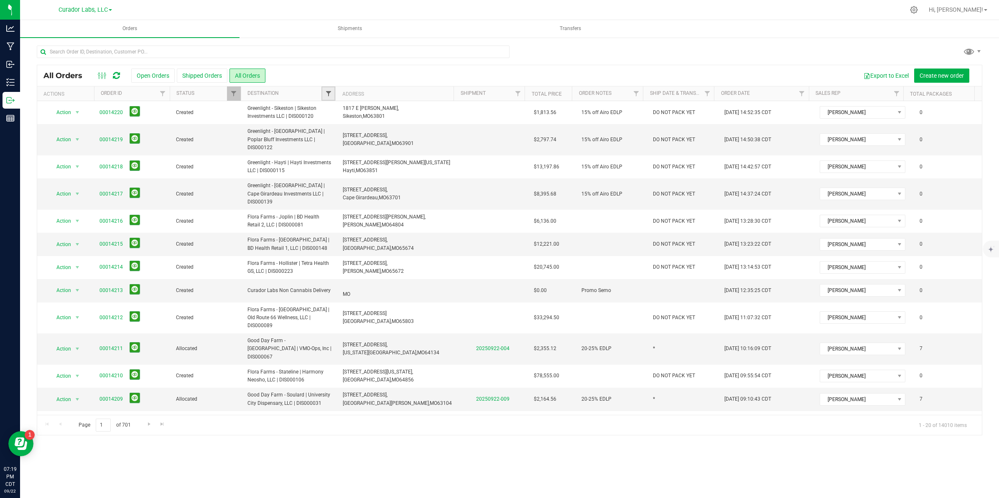
click at [326, 89] on link "Filter" at bounding box center [329, 94] width 14 height 14
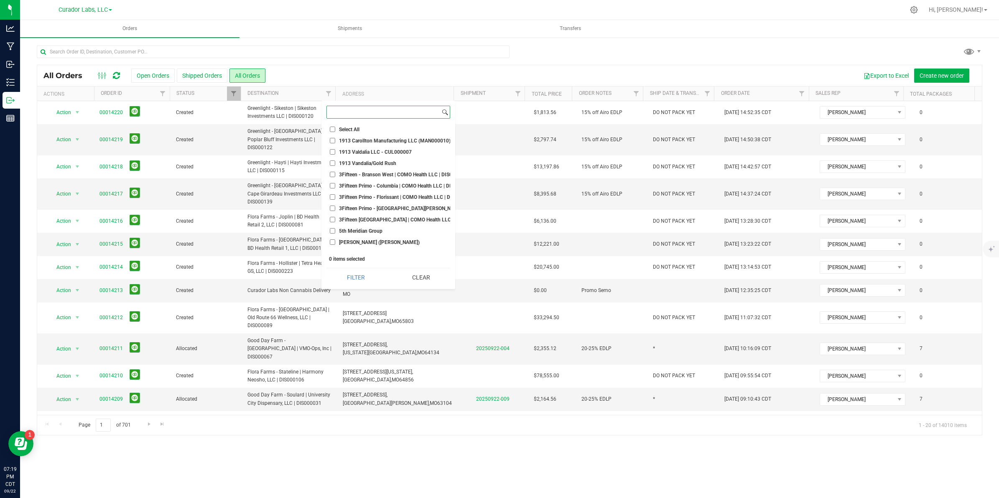
click at [349, 113] on input at bounding box center [383, 112] width 113 height 12
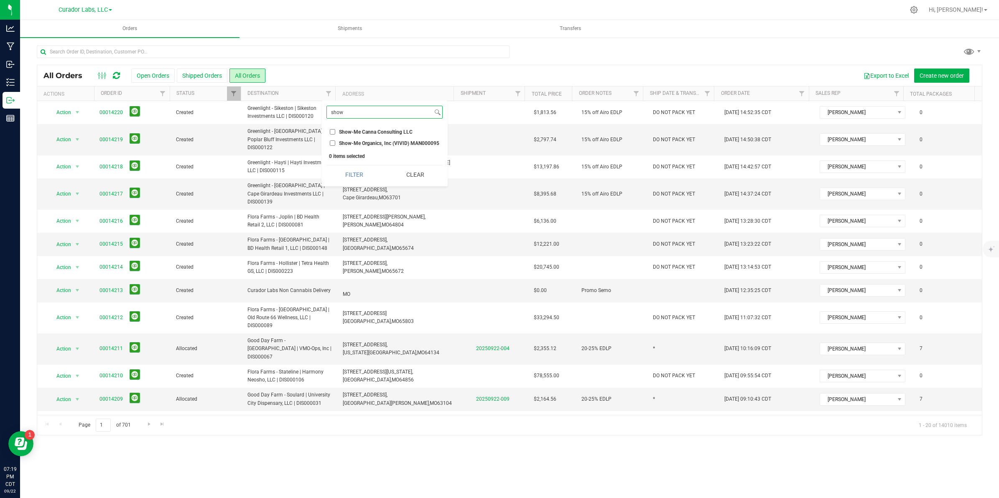
type input "show"
click at [329, 132] on li "Show-Me Canna Consulting LLC" at bounding box center [385, 132] width 116 height 9
click at [332, 132] on input "Show-Me Canna Consulting LLC" at bounding box center [332, 131] width 5 height 5
checkbox input "true"
click at [336, 174] on button "Filter" at bounding box center [354, 175] width 55 height 18
